Goal: Check status: Check status

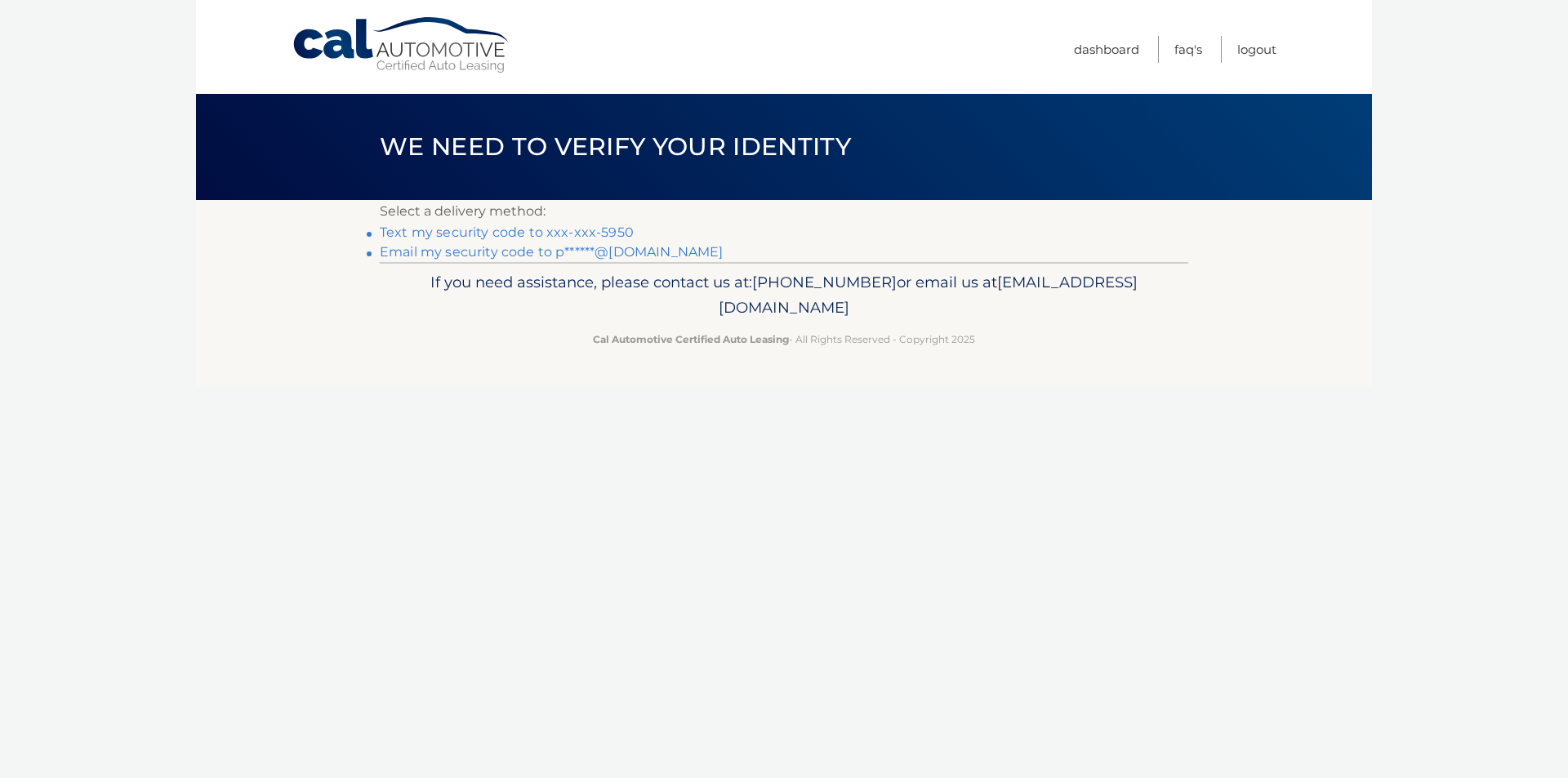
click at [492, 232] on link "Text my security code to xxx-xxx-5950" at bounding box center [506, 232] width 254 height 16
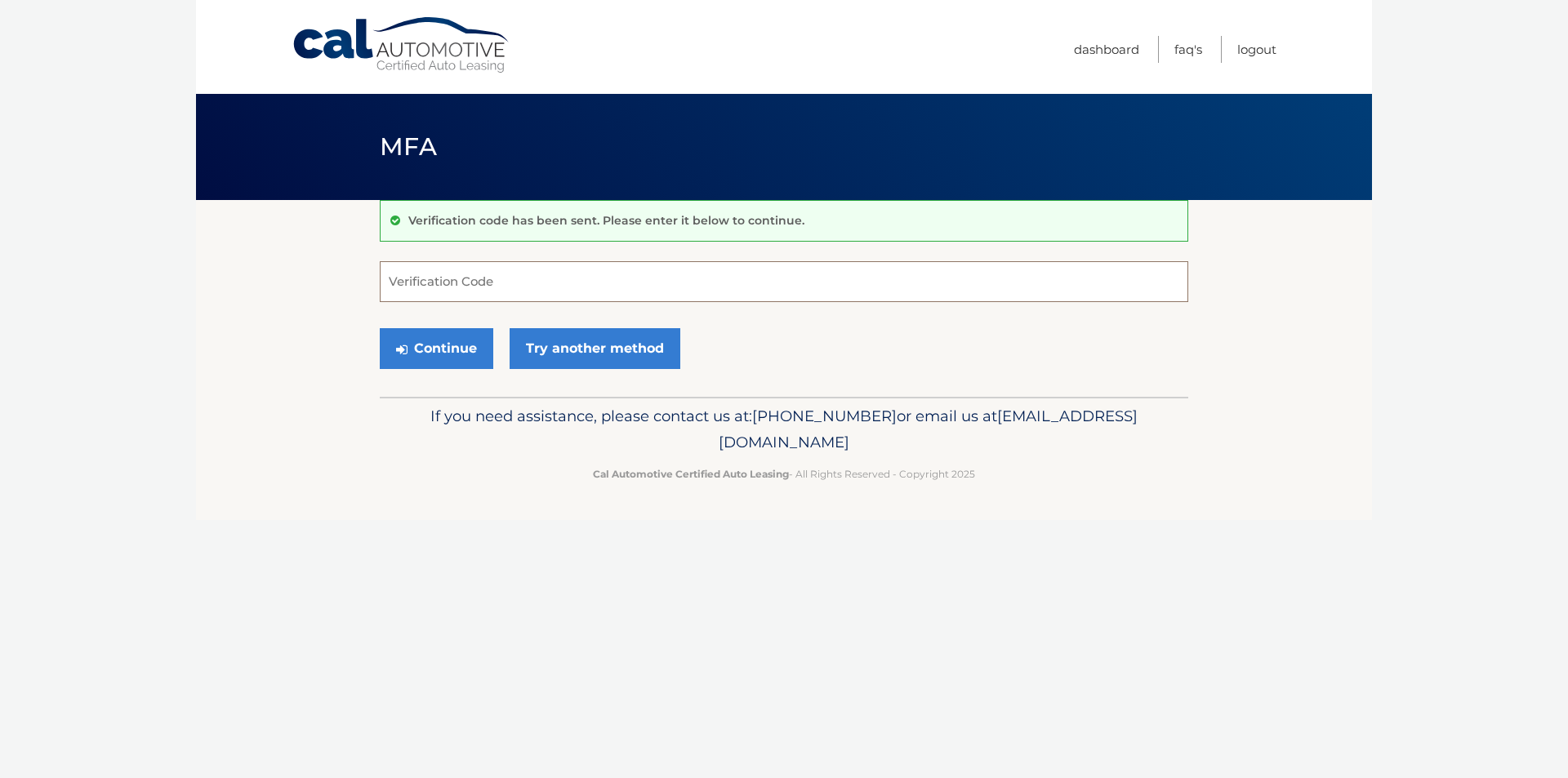
click at [461, 285] on input "Verification Code" at bounding box center [784, 282] width 808 height 40
type input "660729"
click at [426, 350] on button "Continue" at bounding box center [437, 349] width 114 height 40
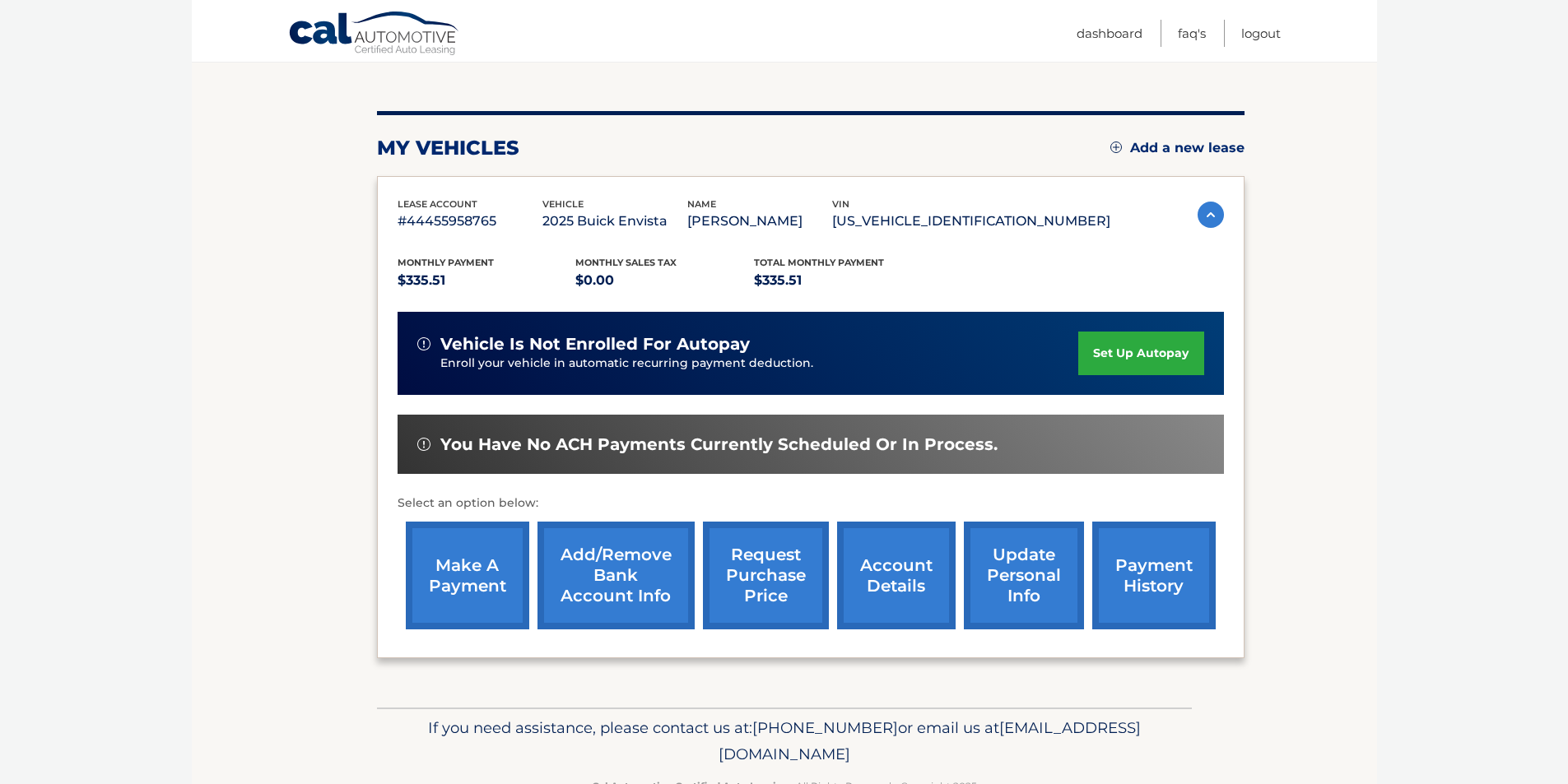
scroll to position [213, 0]
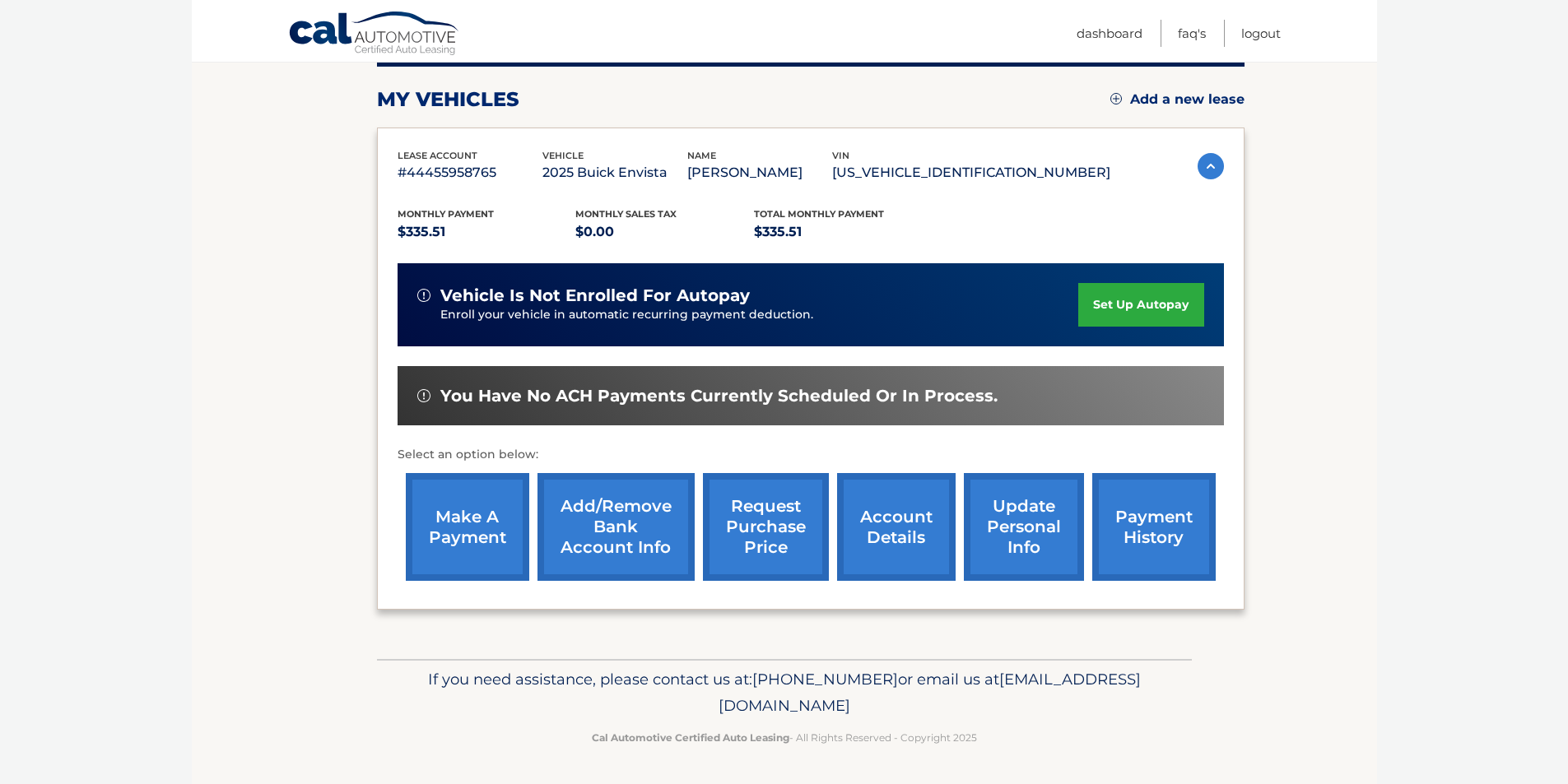
click at [1135, 541] on link "payment history" at bounding box center [1154, 527] width 123 height 108
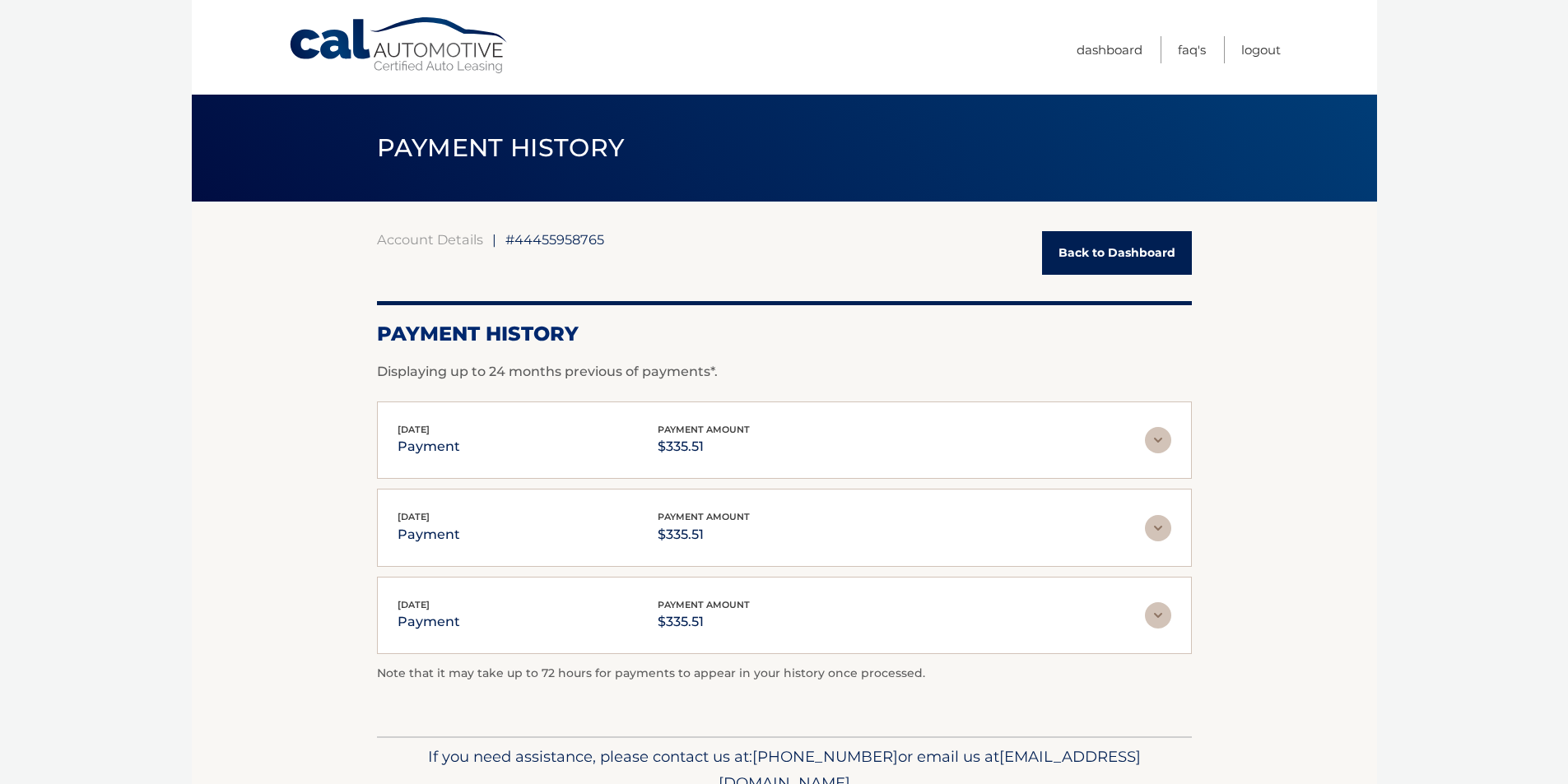
click at [1097, 247] on link "Back to Dashboard" at bounding box center [1117, 252] width 150 height 43
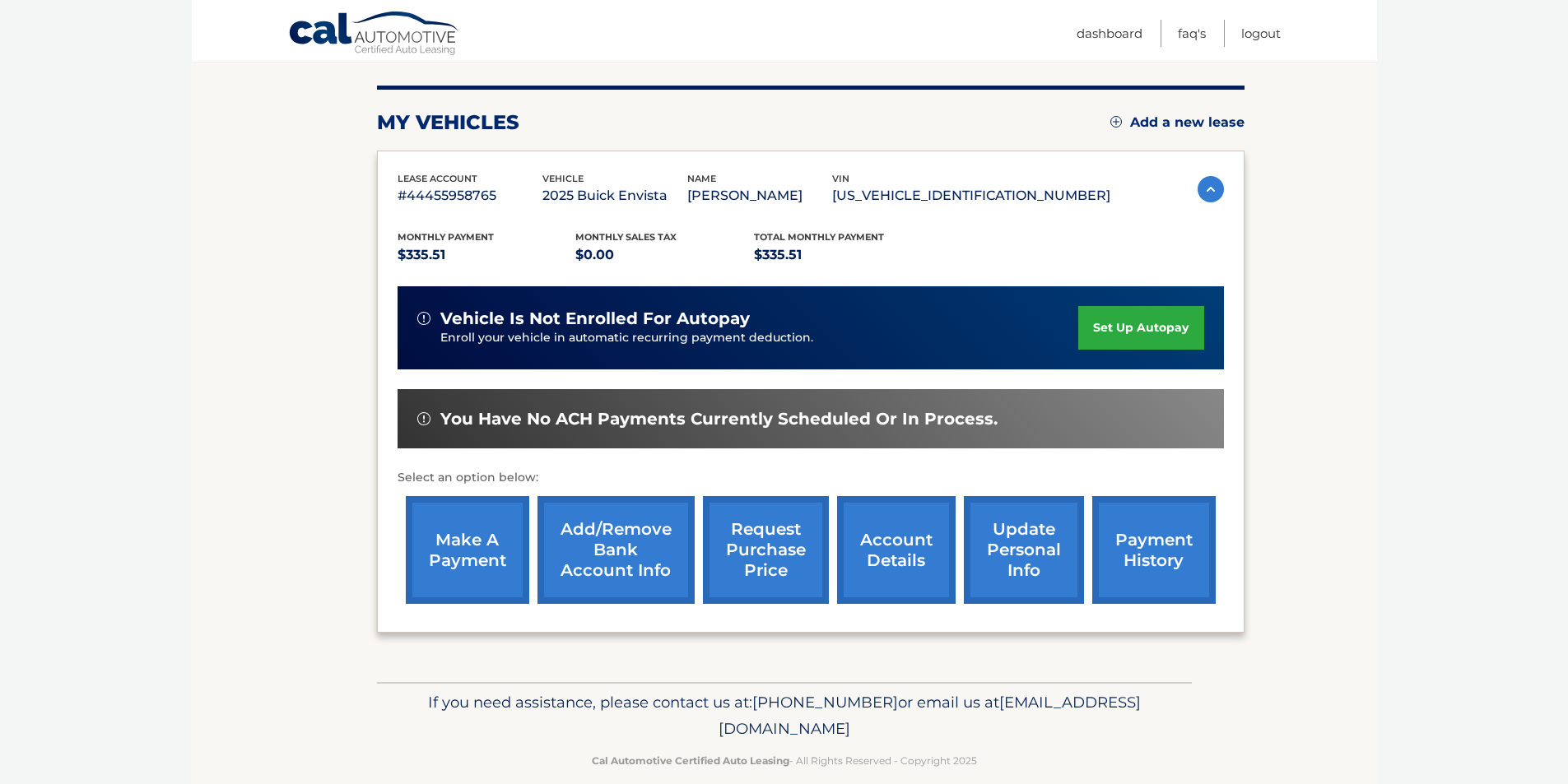
scroll to position [213, 0]
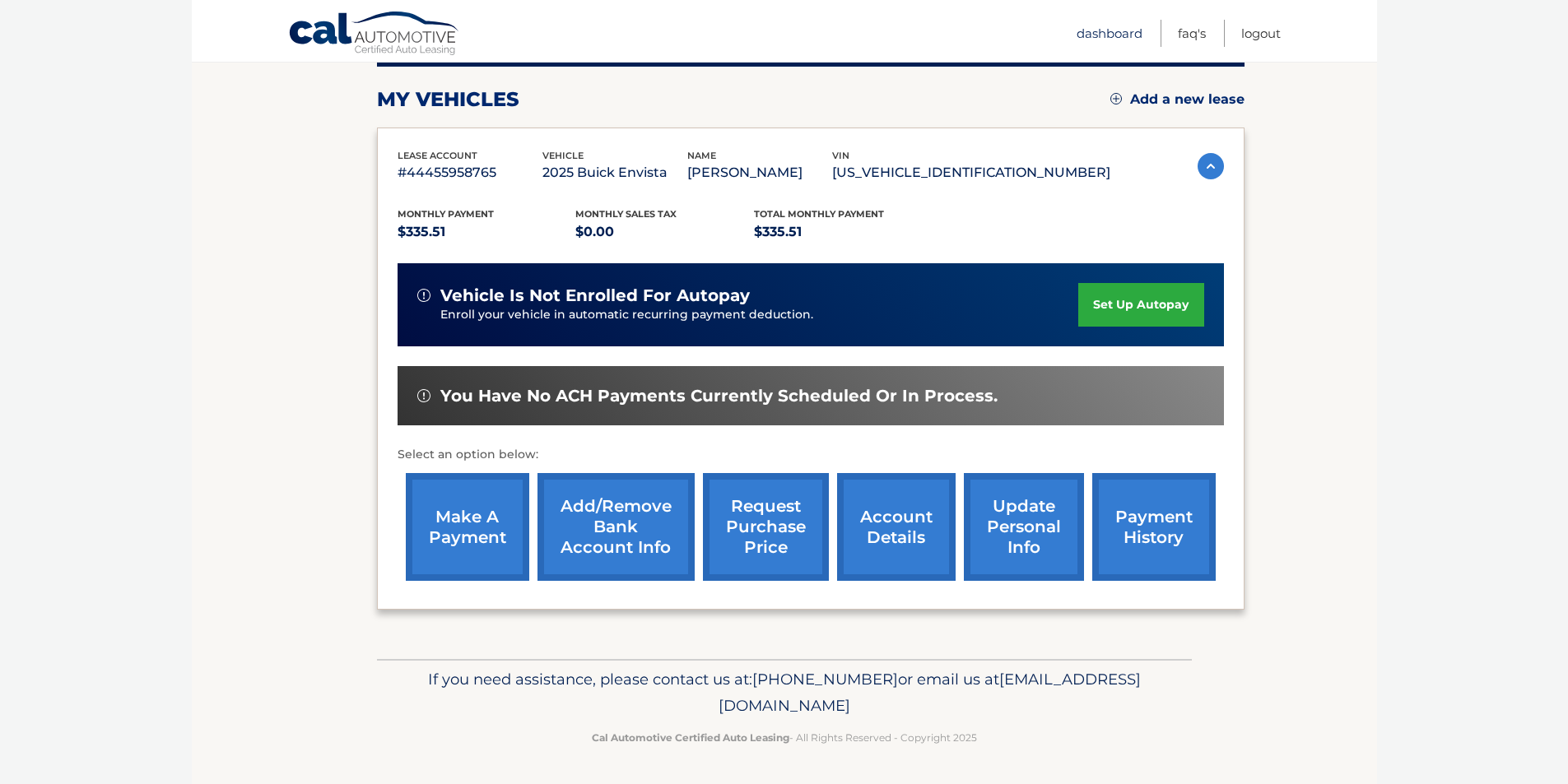
click at [1104, 25] on link "Dashboard" at bounding box center [1109, 32] width 66 height 27
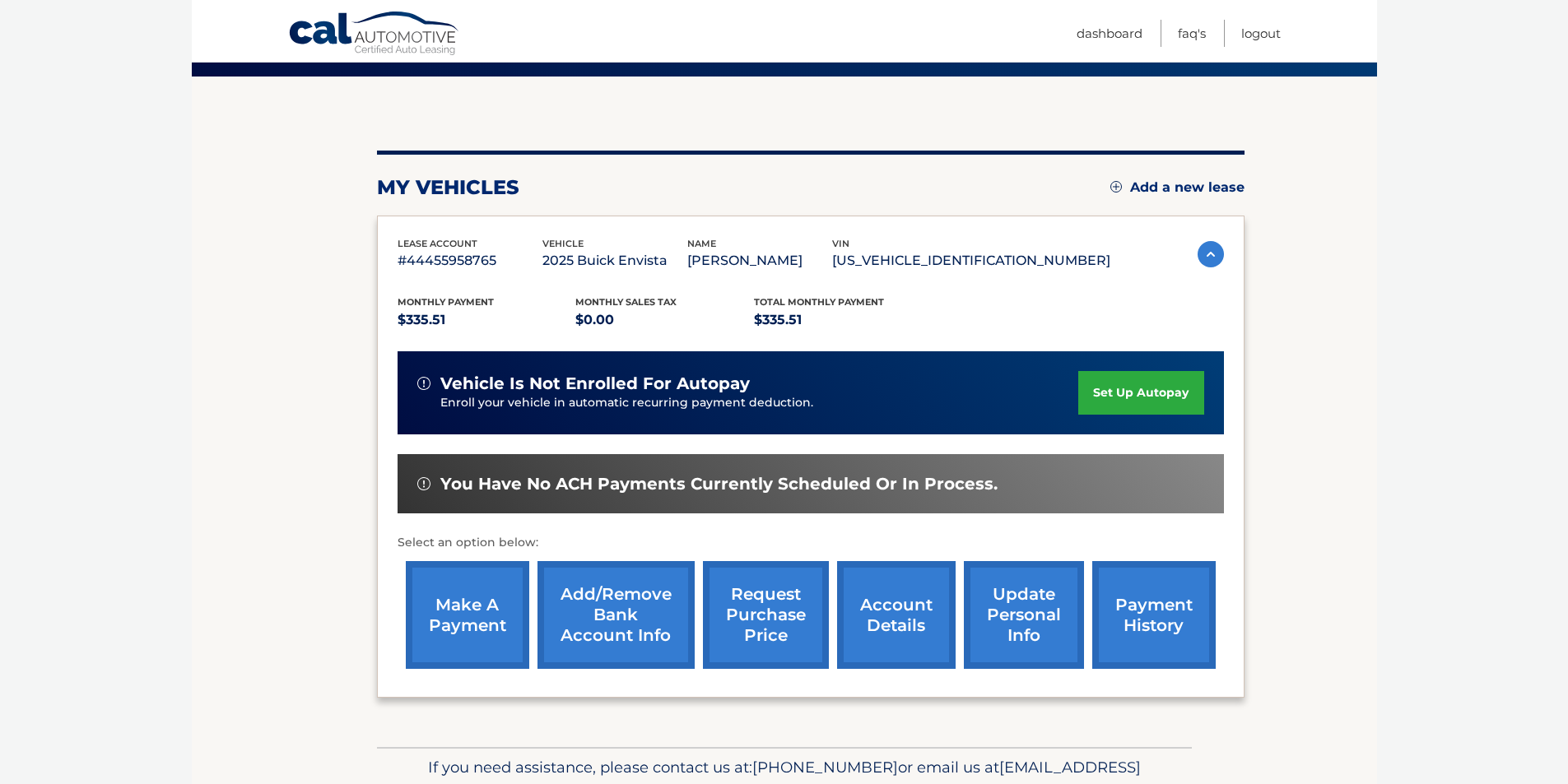
scroll to position [165, 0]
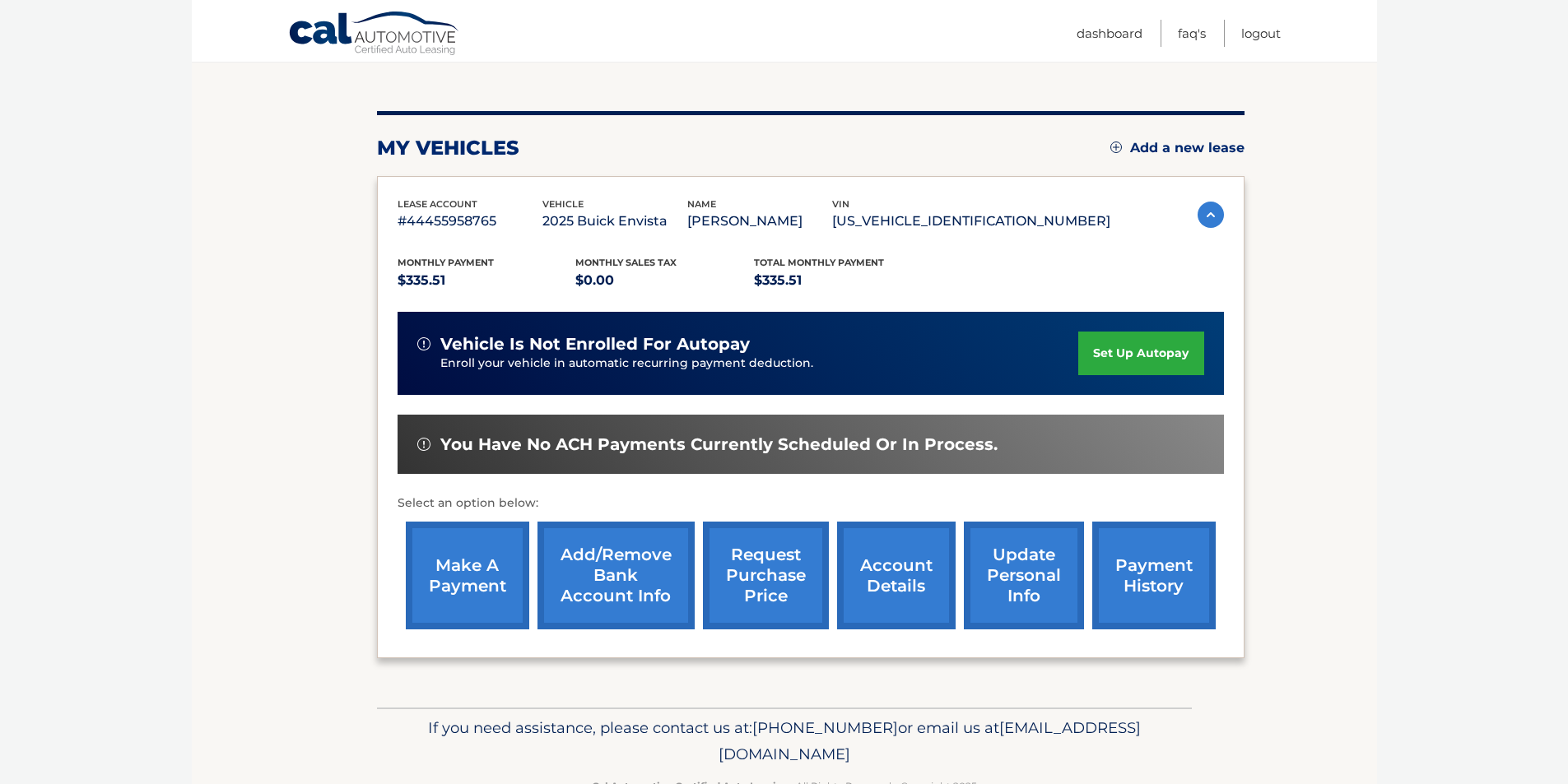
click at [902, 585] on link "account details" at bounding box center [896, 575] width 118 height 108
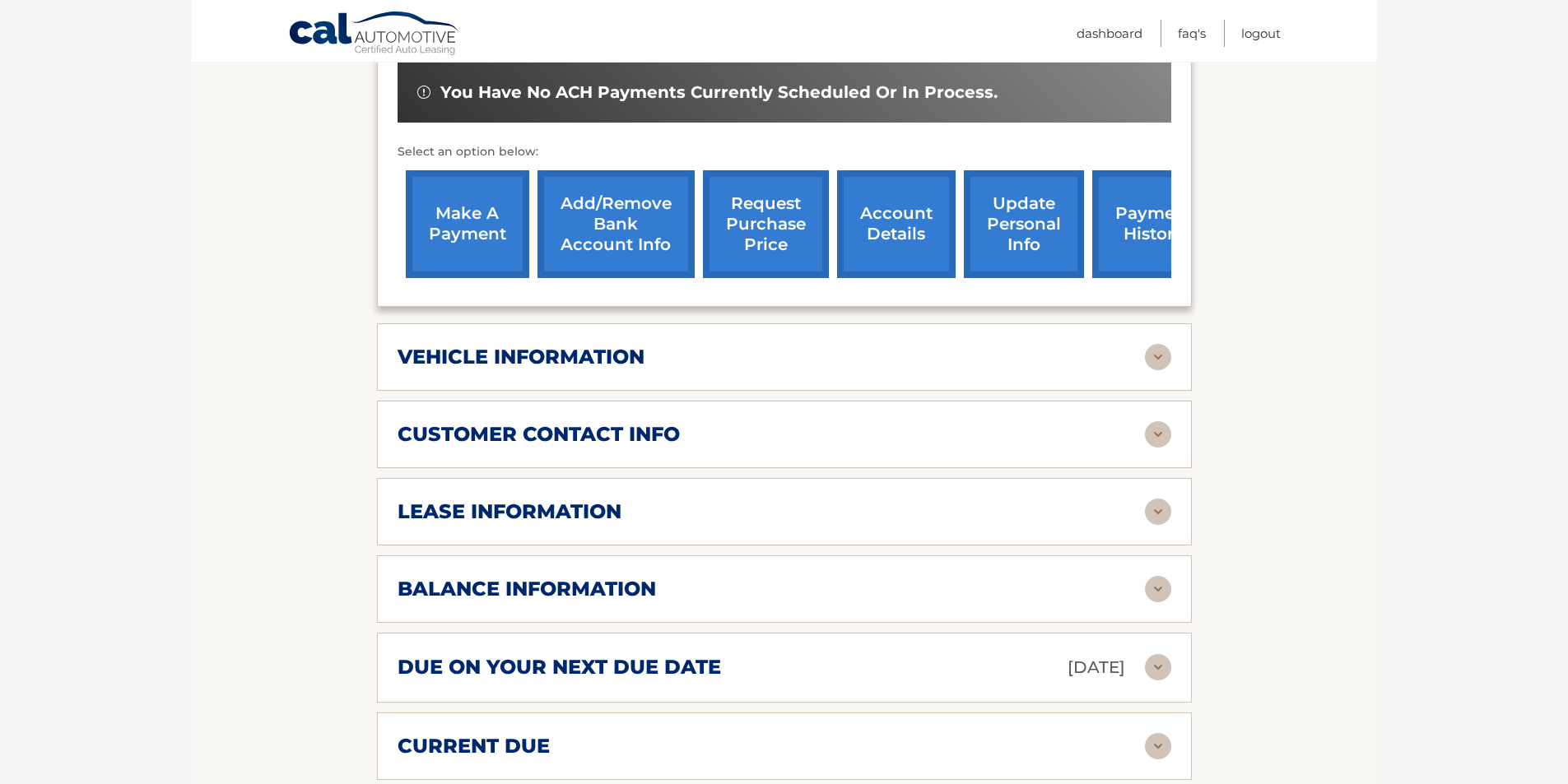
scroll to position [576, 0]
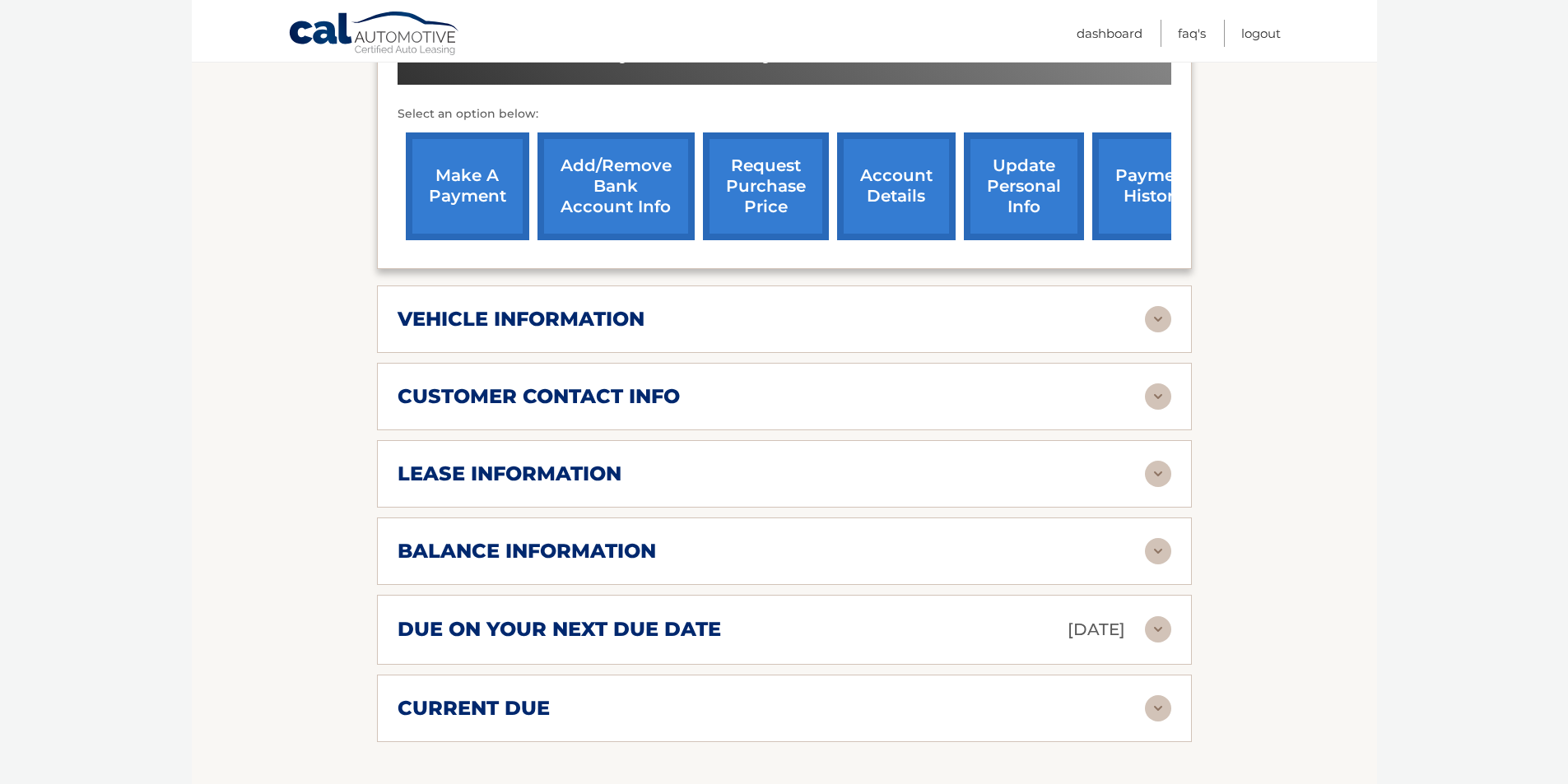
click at [617, 556] on h2 "balance information" at bounding box center [526, 551] width 258 height 25
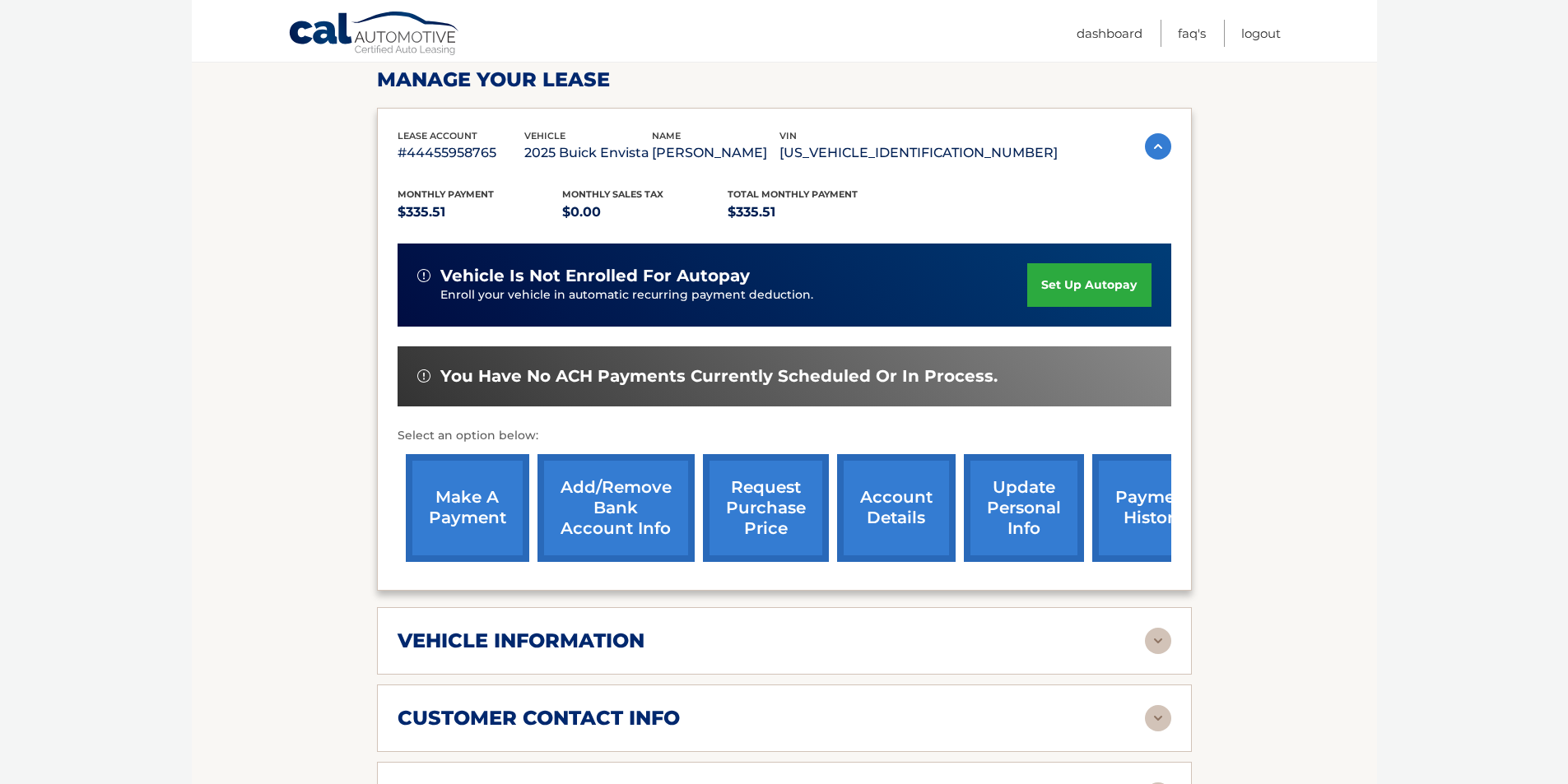
scroll to position [247, 0]
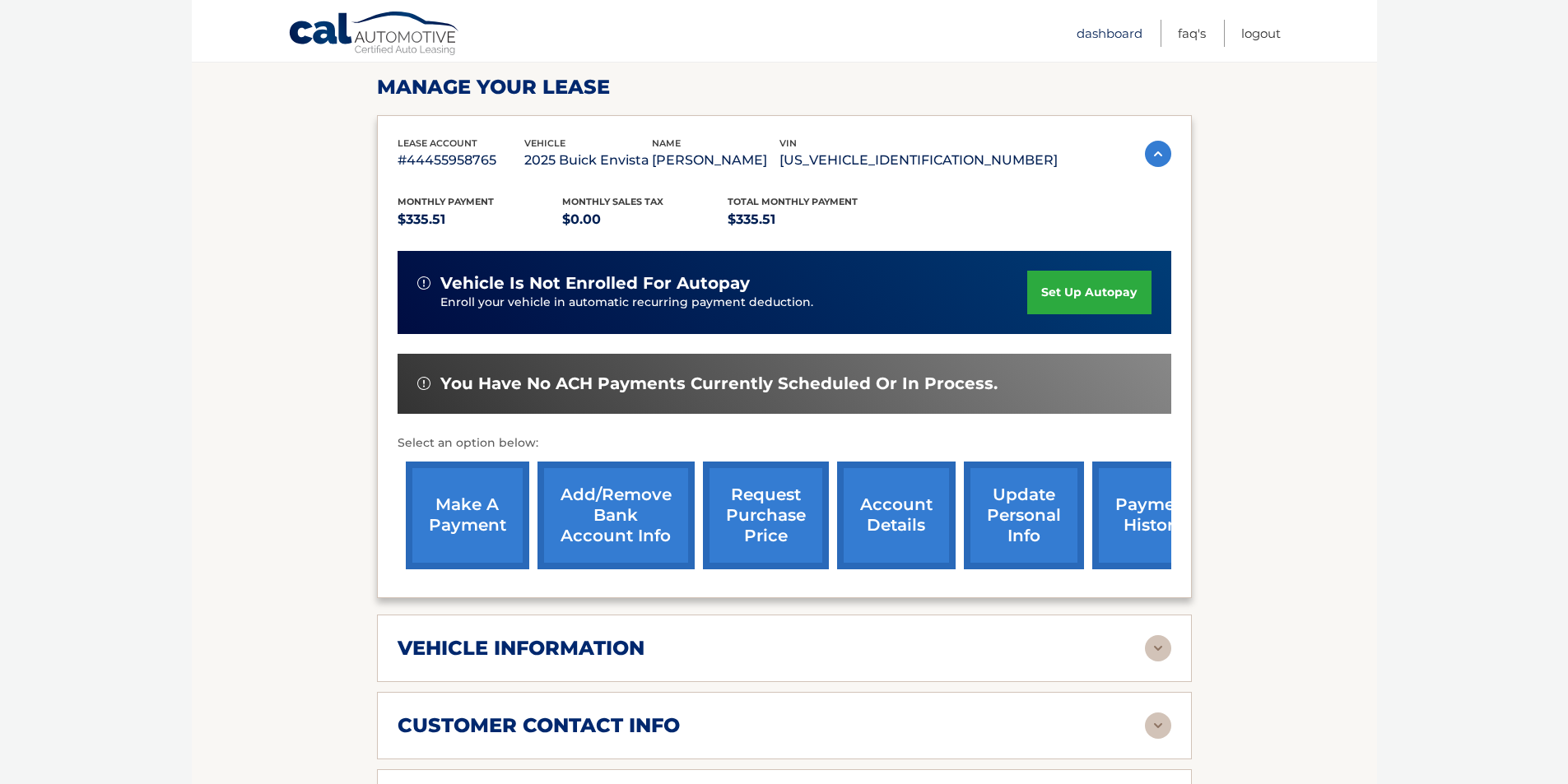
click at [1098, 32] on link "Dashboard" at bounding box center [1109, 32] width 66 height 27
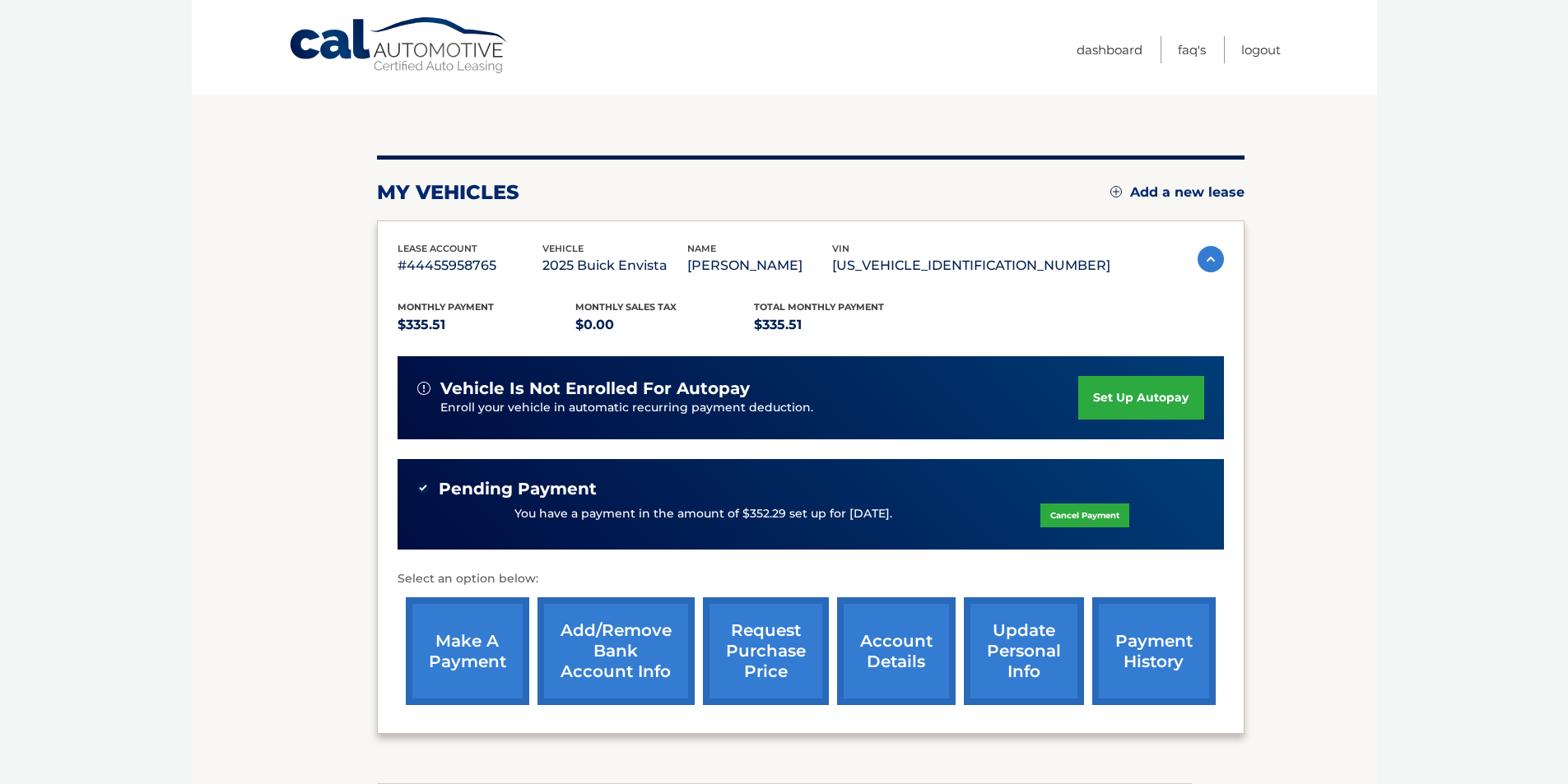
scroll to position [165, 0]
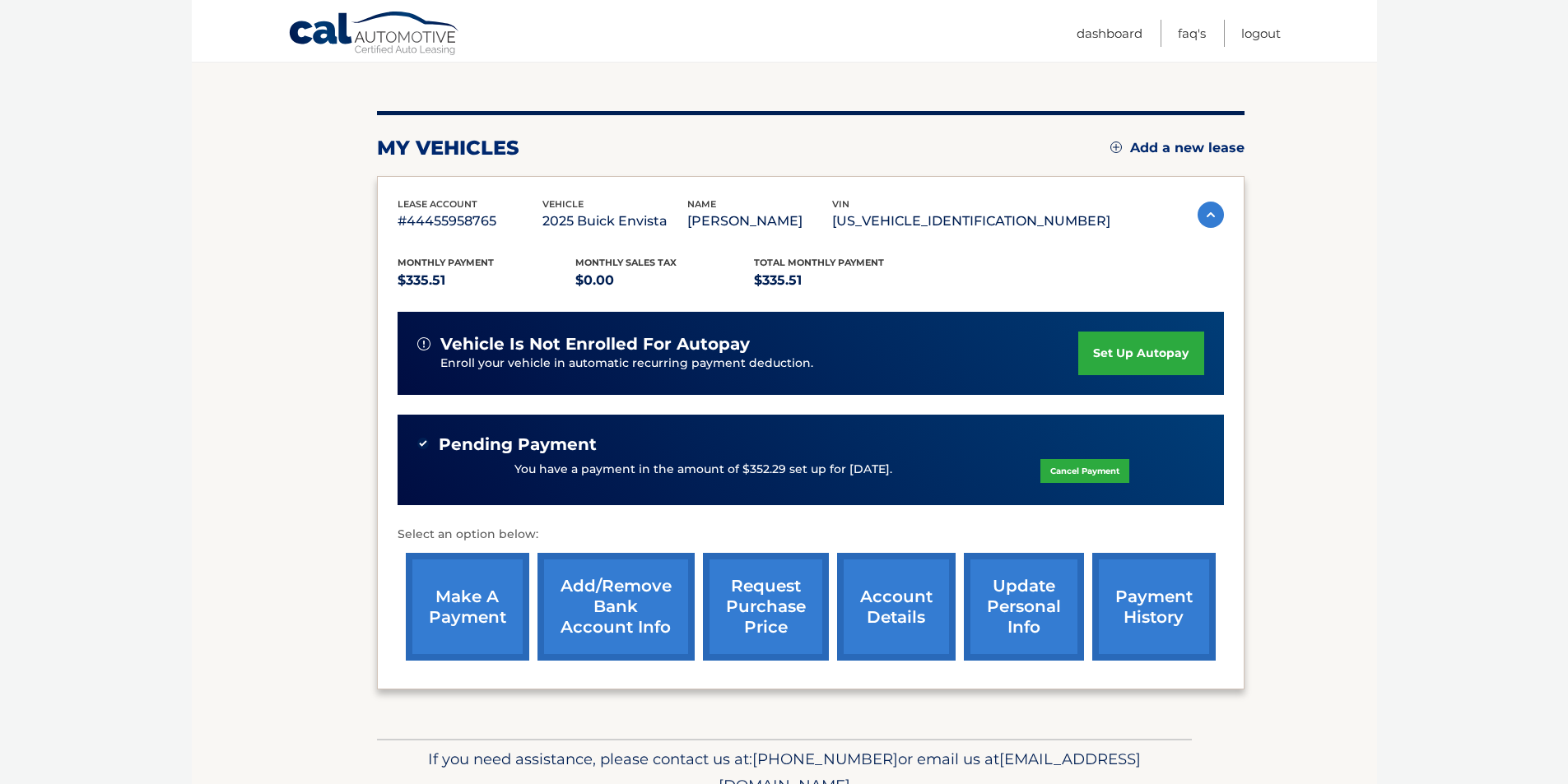
click at [1150, 615] on link "payment history" at bounding box center [1154, 606] width 123 height 108
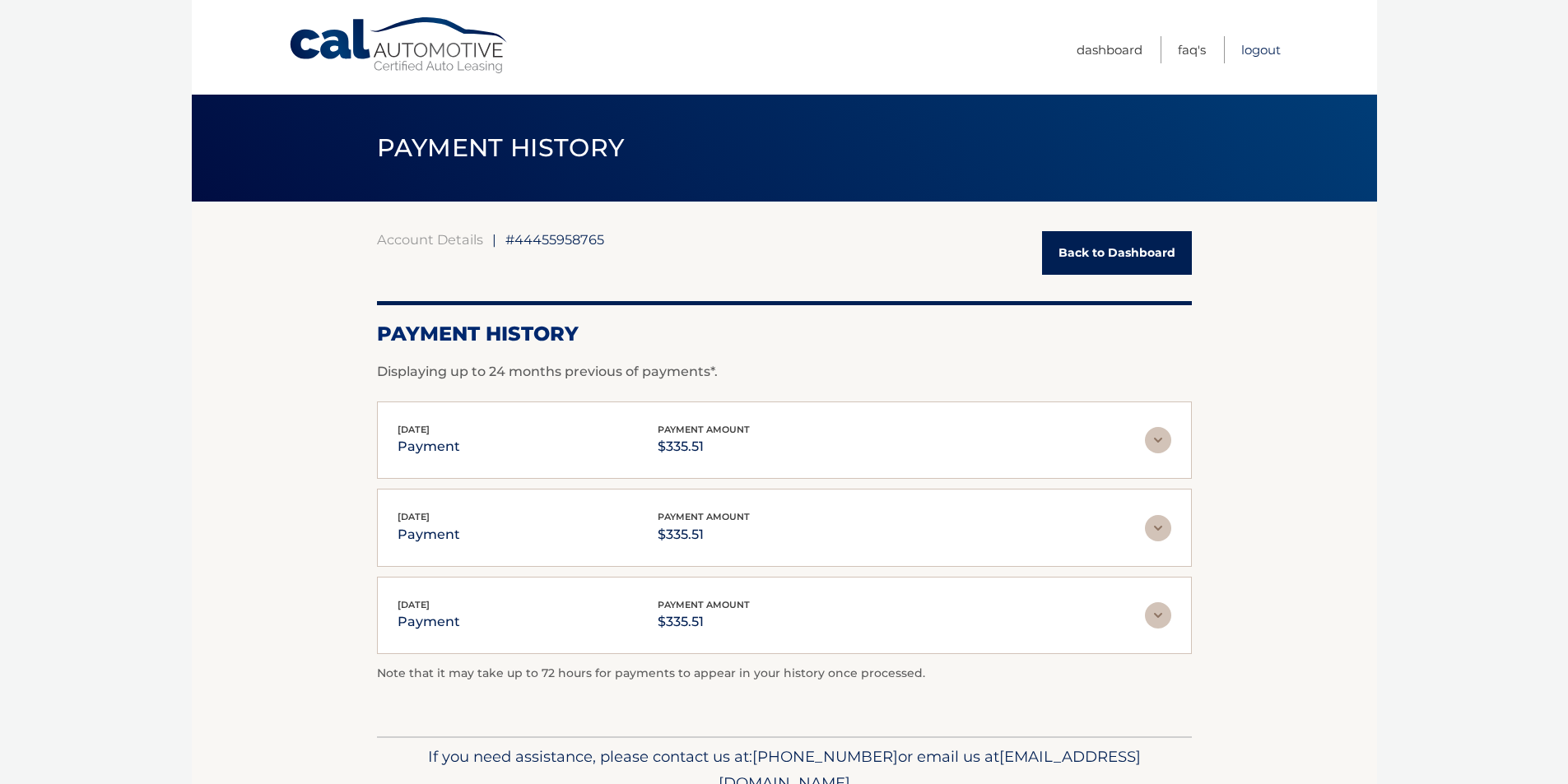
click at [1261, 52] on link "Logout" at bounding box center [1261, 49] width 40 height 27
